Goal: Entertainment & Leisure: Consume media (video, audio)

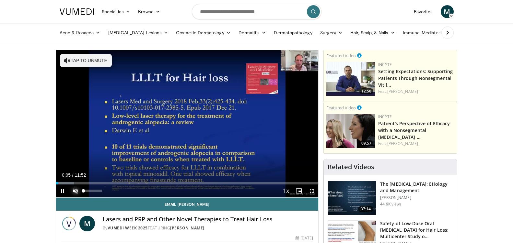
click at [74, 191] on span "Video Player" at bounding box center [75, 191] width 13 height 13
drag, startPoint x: 60, startPoint y: 184, endPoint x: 69, endPoint y: 185, distance: 8.5
click at [69, 185] on div "Current Time 0:34 / Duration 11:52 Play Skip Backward Skip Forward Mute 0% Load…" at bounding box center [187, 191] width 263 height 13
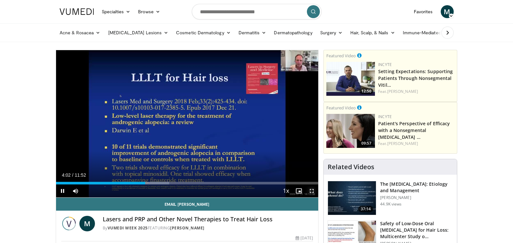
click at [312, 193] on span "Video Player" at bounding box center [311, 191] width 13 height 13
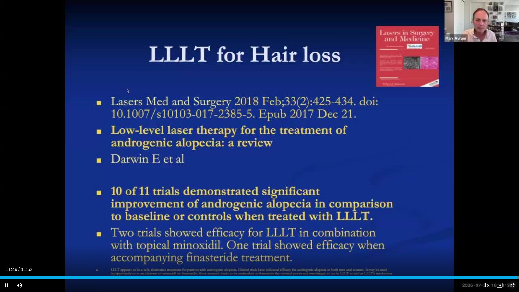
click at [510, 243] on span "Video Player" at bounding box center [512, 284] width 13 height 13
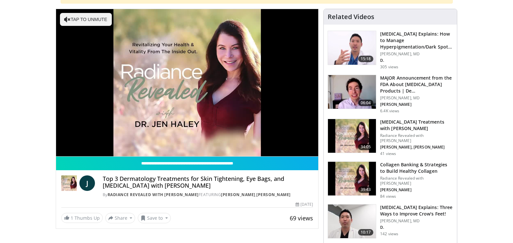
scroll to position [97, 0]
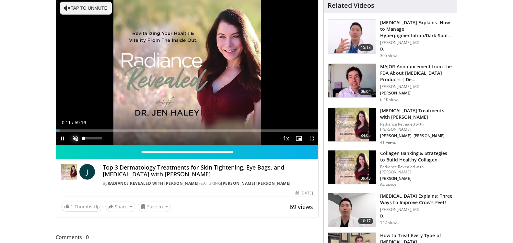
click at [73, 139] on span "Video Player" at bounding box center [75, 138] width 13 height 13
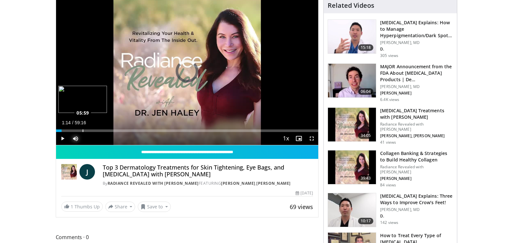
drag, startPoint x: 61, startPoint y: 132, endPoint x: 83, endPoint y: 132, distance: 21.4
click at [83, 132] on div "Loaded : 0.00% 05:55 05:59" at bounding box center [187, 131] width 263 height 3
